Goal: Transaction & Acquisition: Purchase product/service

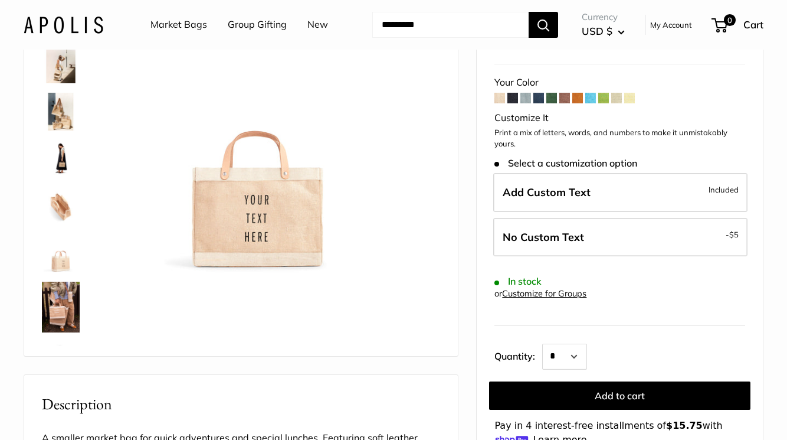
scroll to position [145, 0]
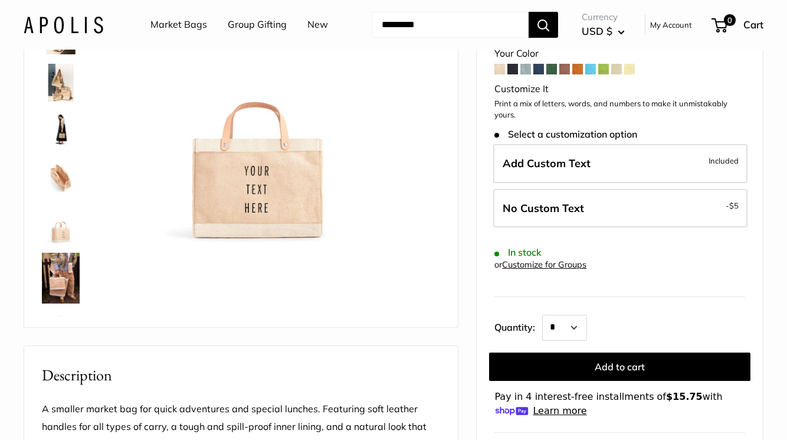
click at [71, 269] on img at bounding box center [61, 278] width 38 height 51
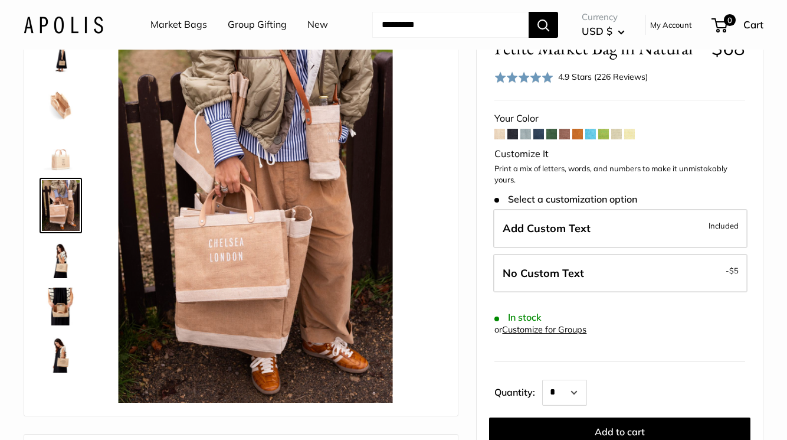
scroll to position [73, 0]
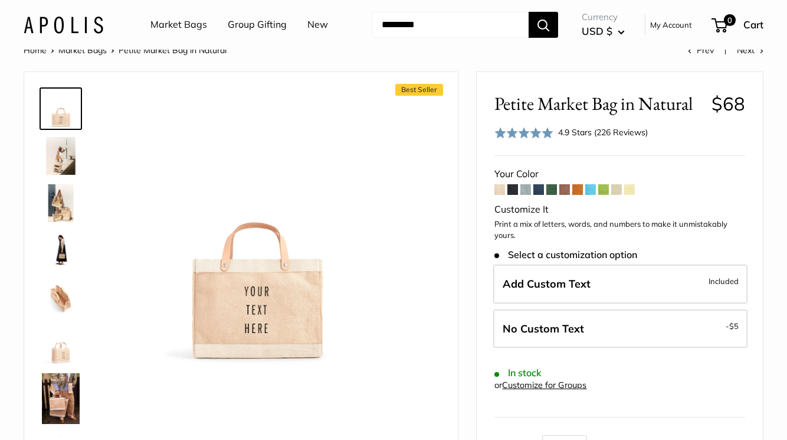
scroll to position [35, 0]
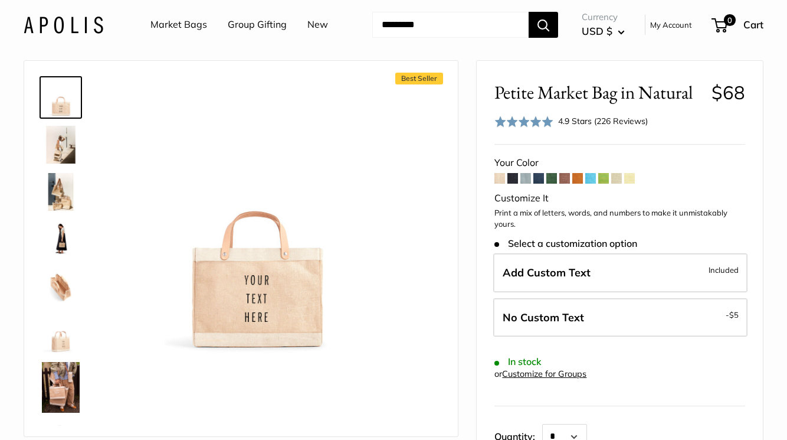
click at [58, 343] on img at bounding box center [61, 334] width 38 height 38
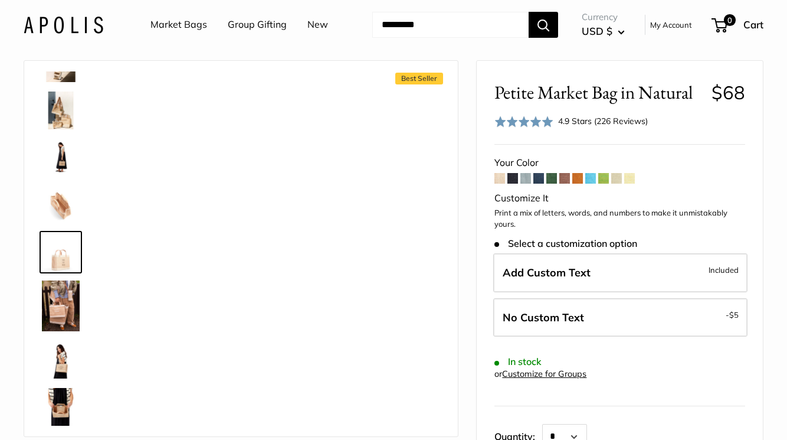
scroll to position [84, 0]
